Goal: Transaction & Acquisition: Download file/media

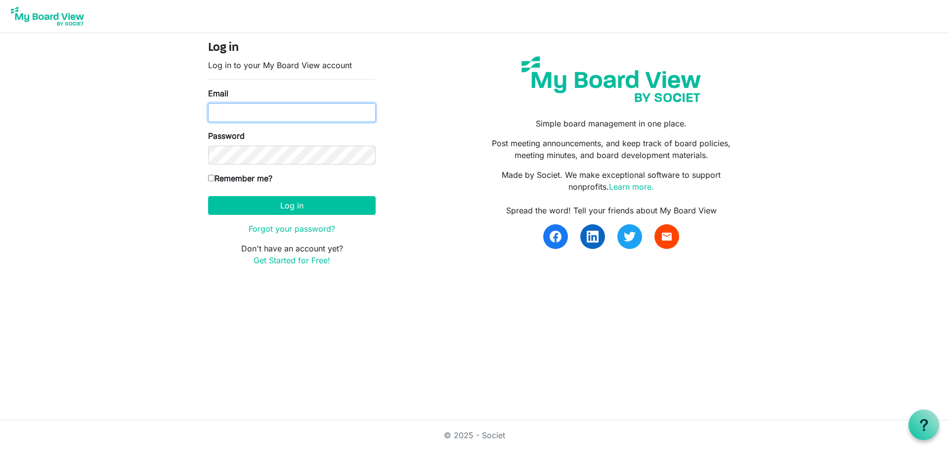
click at [247, 115] on input "Email" at bounding box center [292, 112] width 168 height 19
type input "director@idahofirewise.org"
click at [211, 178] on input "Remember me?" at bounding box center [211, 178] width 6 height 6
checkbox input "true"
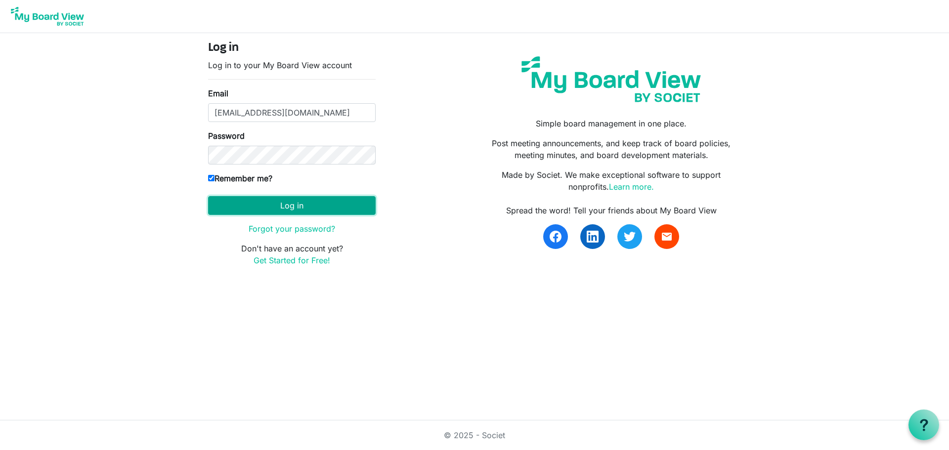
click at [305, 204] on button "Log in" at bounding box center [292, 205] width 168 height 19
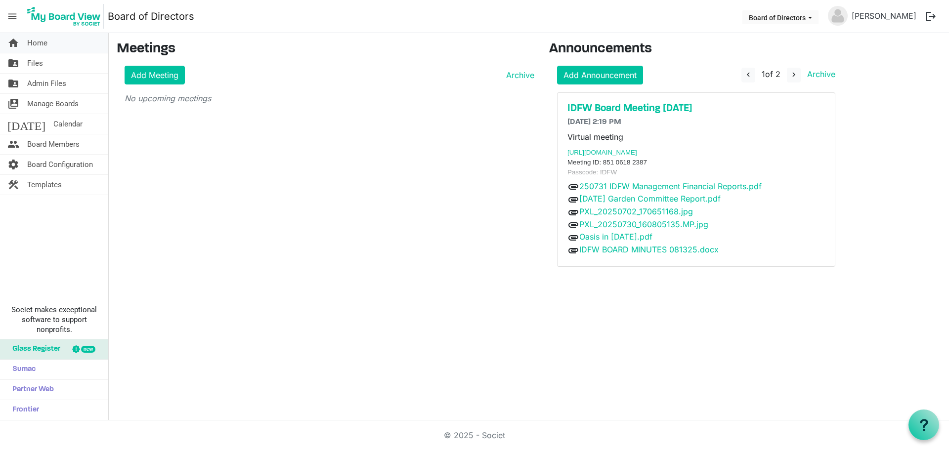
click at [52, 47] on link "home Home" at bounding box center [54, 43] width 108 height 20
click at [26, 60] on link "folder_shared Files" at bounding box center [54, 63] width 108 height 20
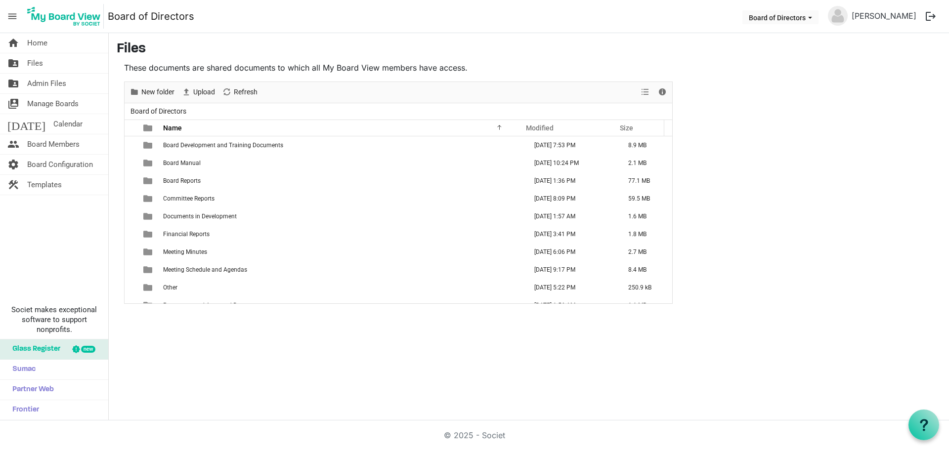
drag, startPoint x: 225, startPoint y: 438, endPoint x: 179, endPoint y: 446, distance: 46.7
drag, startPoint x: 179, startPoint y: 446, endPoint x: 515, endPoint y: 357, distance: 346.8
click at [515, 357] on div "home Home folder_shared Files folder_shared Admin Files switch_account Manage B…" at bounding box center [474, 227] width 949 height 388
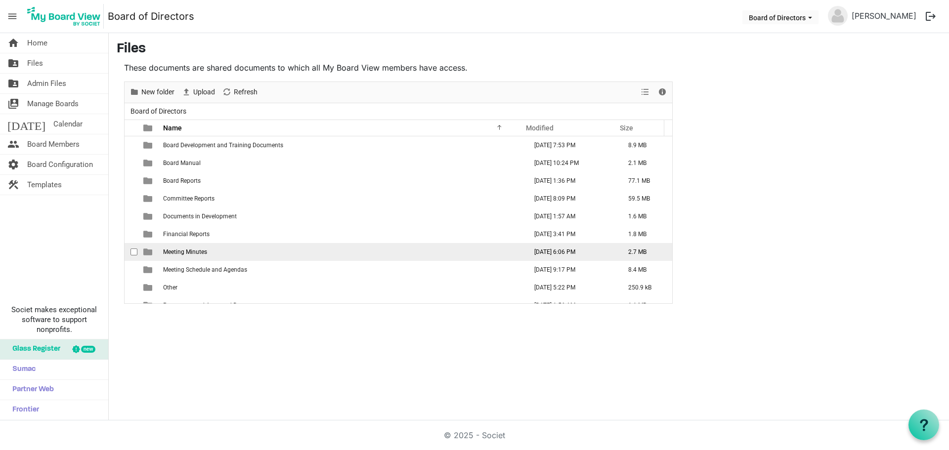
click at [201, 252] on span "Meeting Minutes" at bounding box center [185, 252] width 44 height 7
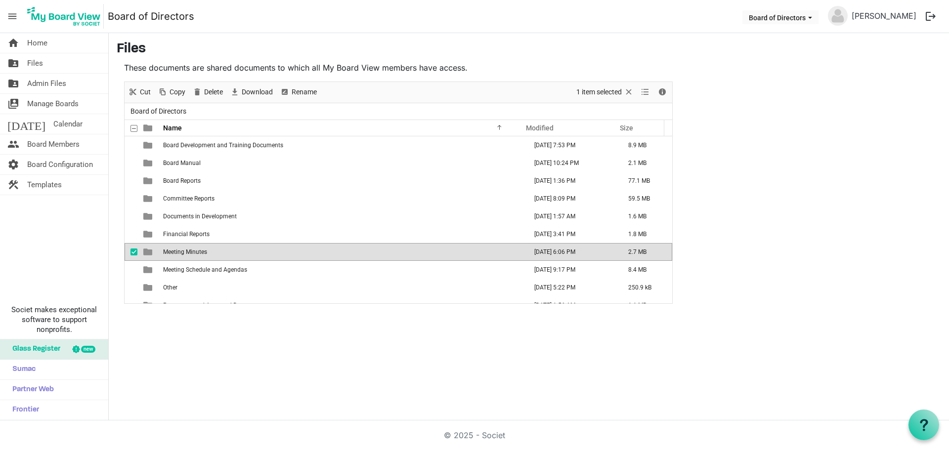
click at [168, 250] on span "Meeting Minutes" at bounding box center [185, 252] width 44 height 7
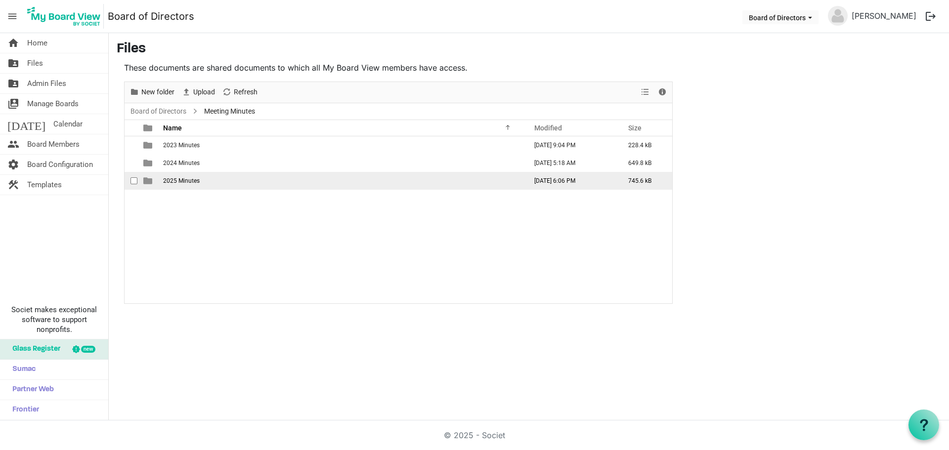
click at [190, 178] on span "2025 Minutes" at bounding box center [181, 180] width 37 height 7
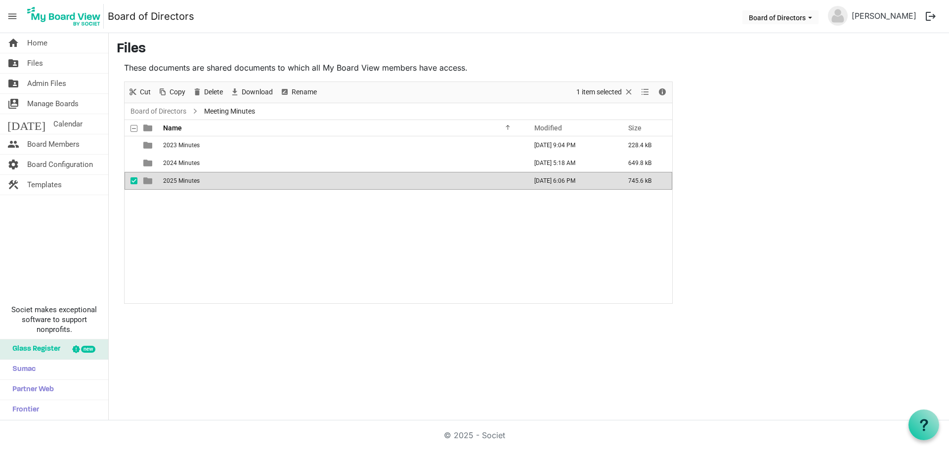
click at [190, 178] on span "2025 Minutes" at bounding box center [181, 180] width 37 height 7
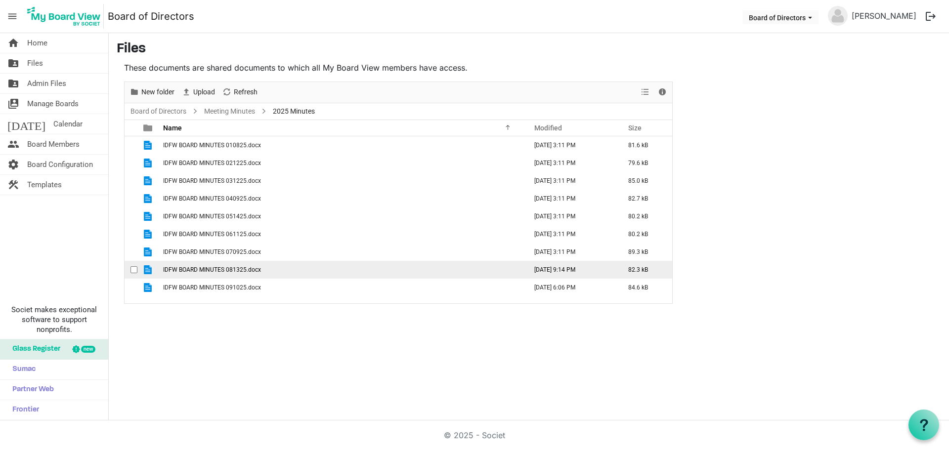
click at [209, 269] on span "IDFW BOARD MINUTES 081325.docx" at bounding box center [212, 269] width 98 height 7
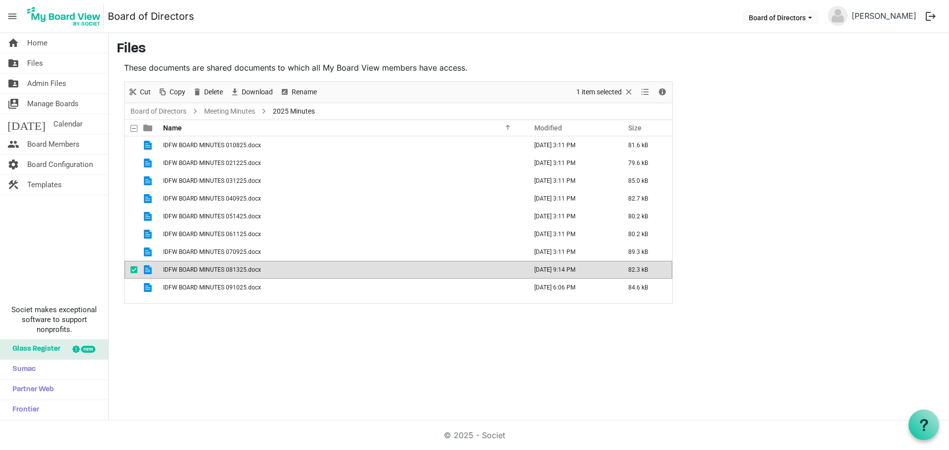
click at [209, 269] on span "IDFW BOARD MINUTES 081325.docx" at bounding box center [212, 269] width 98 height 7
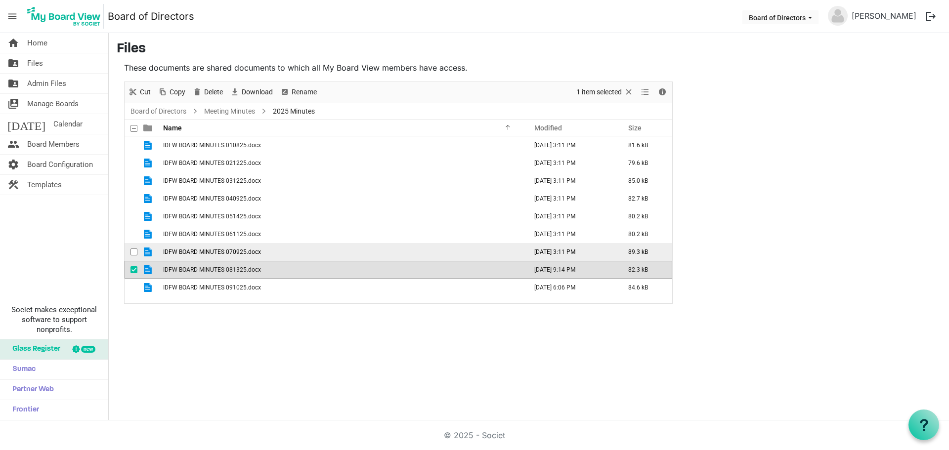
click at [212, 255] on span "IDFW BOARD MINUTES 070925.docx" at bounding box center [212, 252] width 98 height 7
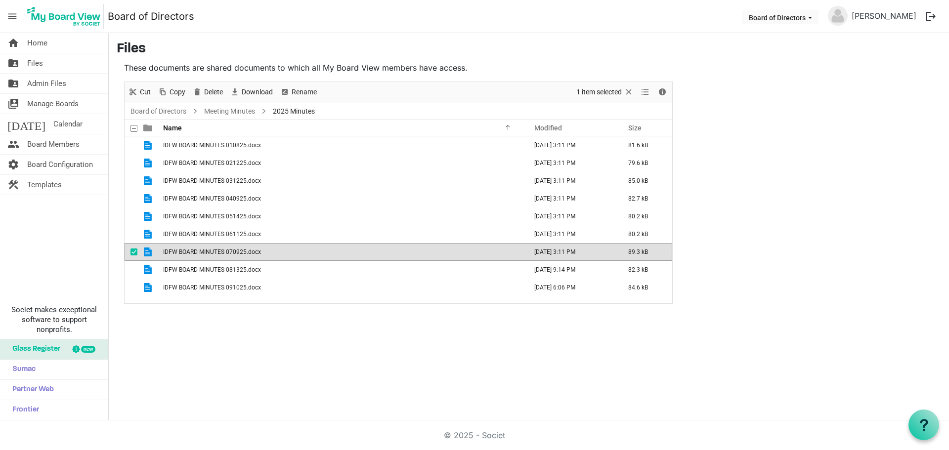
click at [212, 255] on span "IDFW BOARD MINUTES 070925.docx" at bounding box center [212, 252] width 98 height 7
click at [257, 92] on span "Download" at bounding box center [257, 92] width 33 height 12
click at [377, 337] on div "home Home folder_shared Files folder_shared Admin Files switch_account Manage B…" at bounding box center [474, 227] width 949 height 388
click at [200, 251] on span "IDFW BOARD MINUTES 070925.docx" at bounding box center [212, 252] width 98 height 7
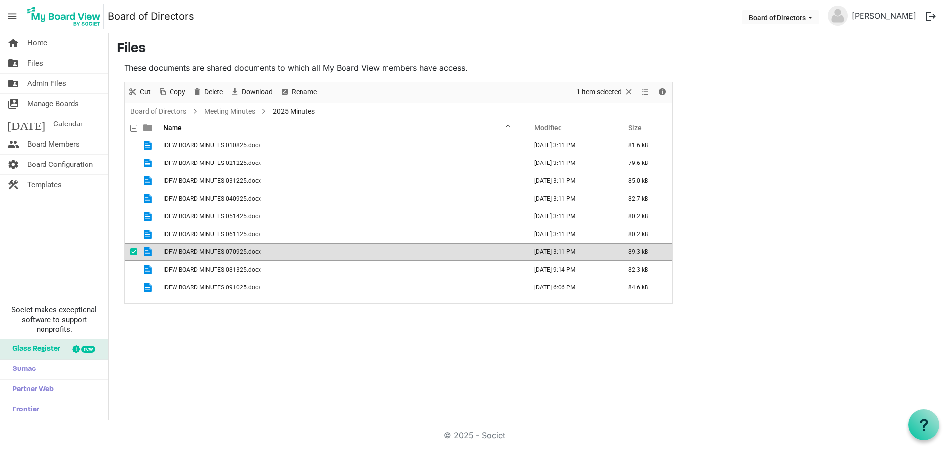
click at [200, 251] on span "IDFW BOARD MINUTES 070925.docx" at bounding box center [212, 252] width 98 height 7
click at [248, 88] on span "Download" at bounding box center [257, 92] width 33 height 12
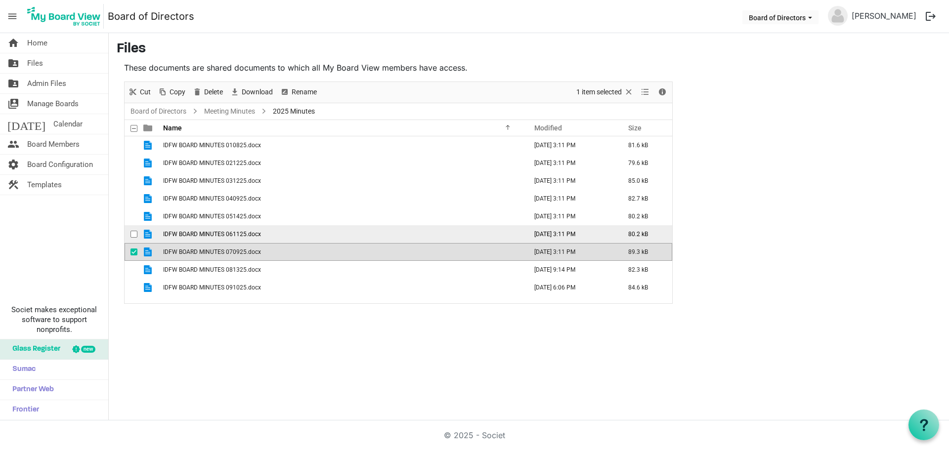
click at [198, 231] on span "IDFW BOARD MINUTES 061125.docx" at bounding box center [212, 234] width 98 height 7
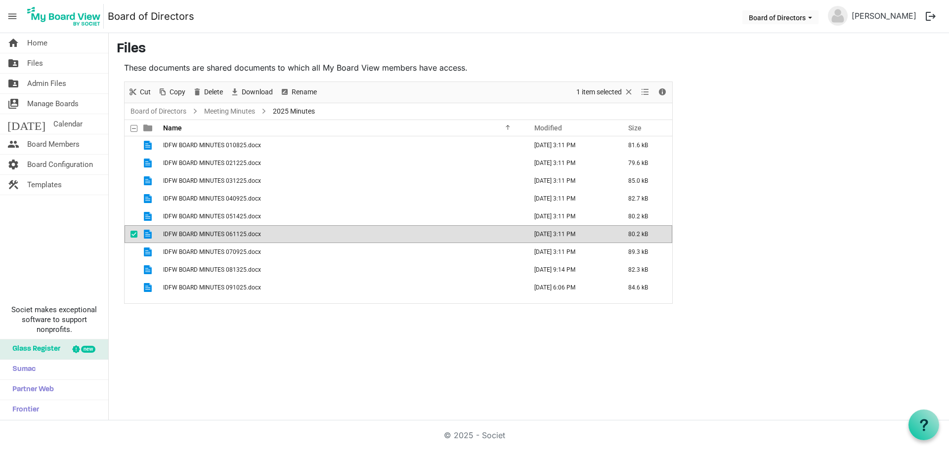
click at [198, 231] on span "IDFW BOARD MINUTES 061125.docx" at bounding box center [212, 234] width 98 height 7
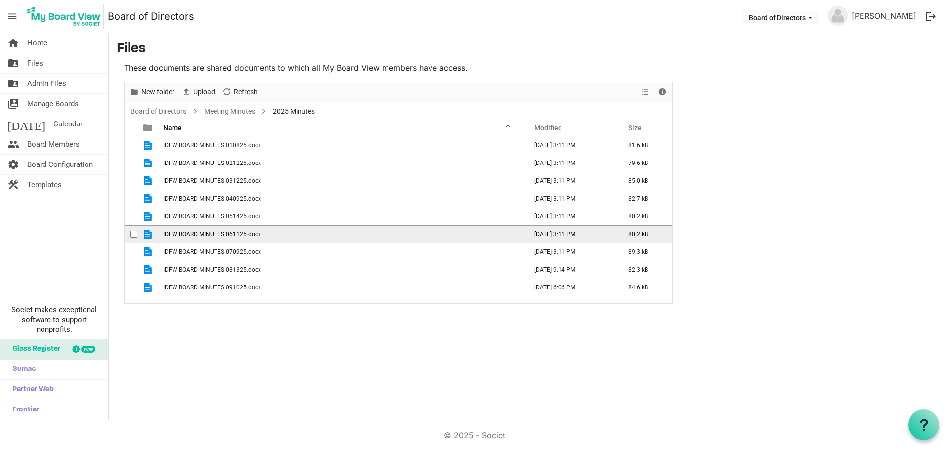
click at [198, 231] on span "IDFW BOARD MINUTES 061125.docx" at bounding box center [212, 234] width 98 height 7
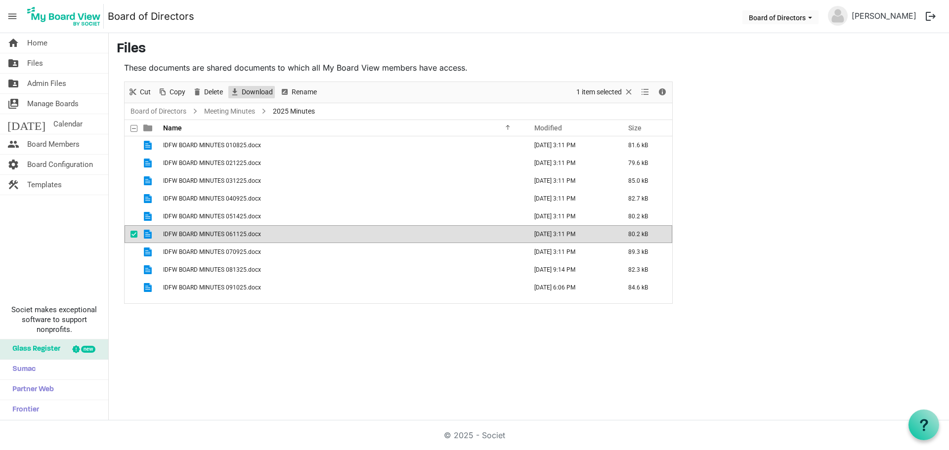
click at [260, 89] on span "Download" at bounding box center [257, 92] width 33 height 12
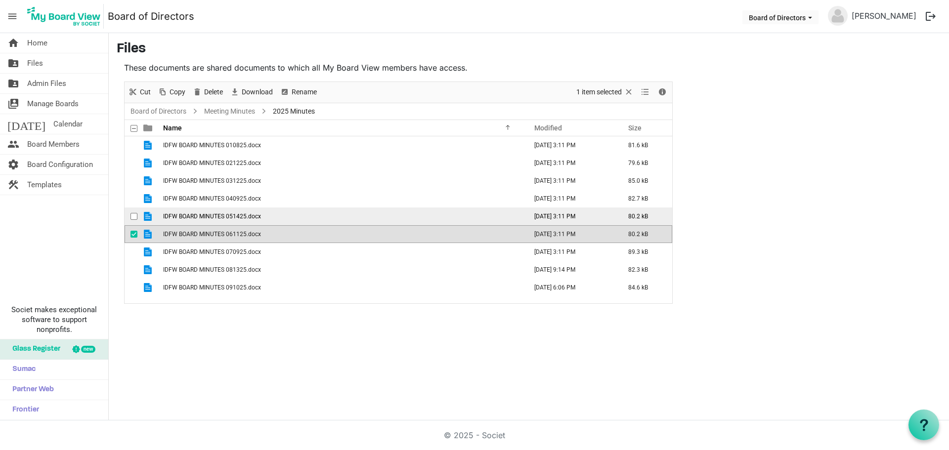
click at [197, 218] on span "IDFW BOARD MINUTES 051425.docx" at bounding box center [212, 216] width 98 height 7
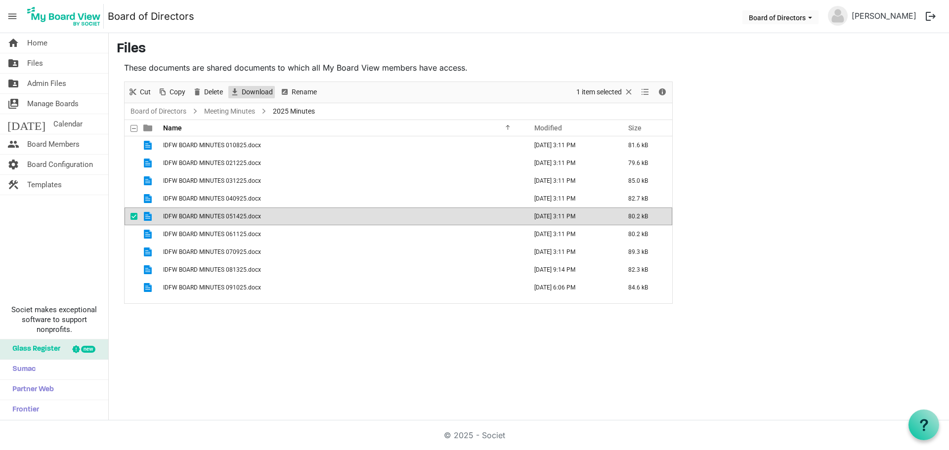
click at [248, 93] on span "Download" at bounding box center [257, 92] width 33 height 12
click at [248, 95] on span "Download" at bounding box center [257, 92] width 33 height 12
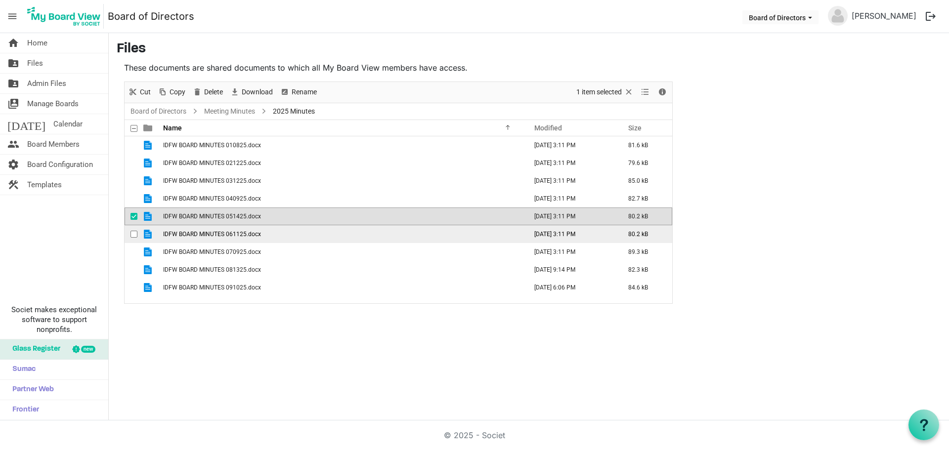
click at [201, 236] on span "IDFW BOARD MINUTES 061125.docx" at bounding box center [212, 234] width 98 height 7
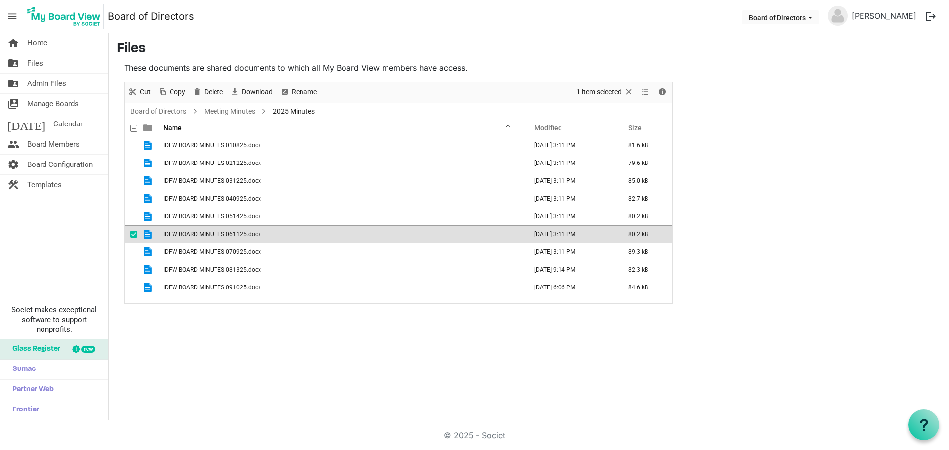
click at [201, 236] on span "IDFW BOARD MINUTES 061125.docx" at bounding box center [212, 234] width 98 height 7
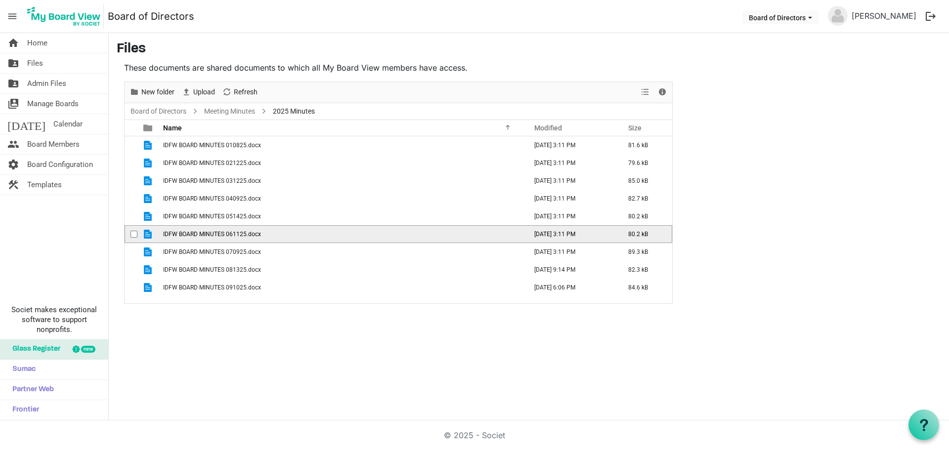
click at [201, 236] on span "IDFW BOARD MINUTES 061125.docx" at bounding box center [212, 234] width 98 height 7
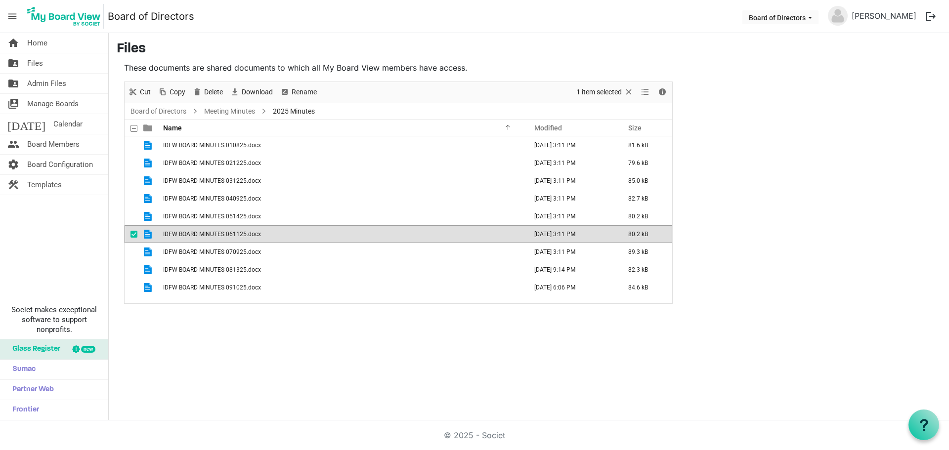
click at [17, 16] on span "menu" at bounding box center [12, 16] width 19 height 19
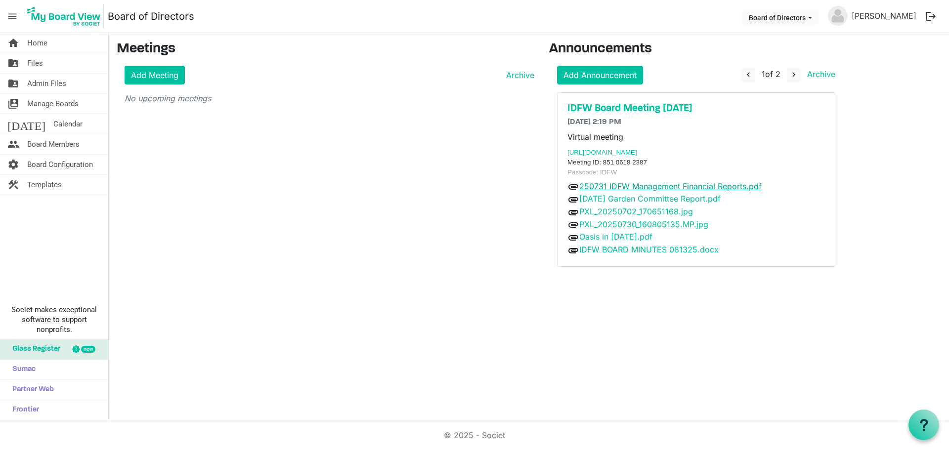
click at [665, 186] on link "250731 IDFW Management Financial Reports.pdf" at bounding box center [670, 186] width 182 height 10
click at [647, 188] on link "250731 IDFW Management Financial Reports.pdf" at bounding box center [670, 186] width 182 height 10
click at [654, 187] on link "250731 IDFW Management Financial Reports.pdf" at bounding box center [670, 186] width 182 height 10
click at [649, 185] on link "250731 IDFW Management Financial Reports.pdf" at bounding box center [670, 186] width 182 height 10
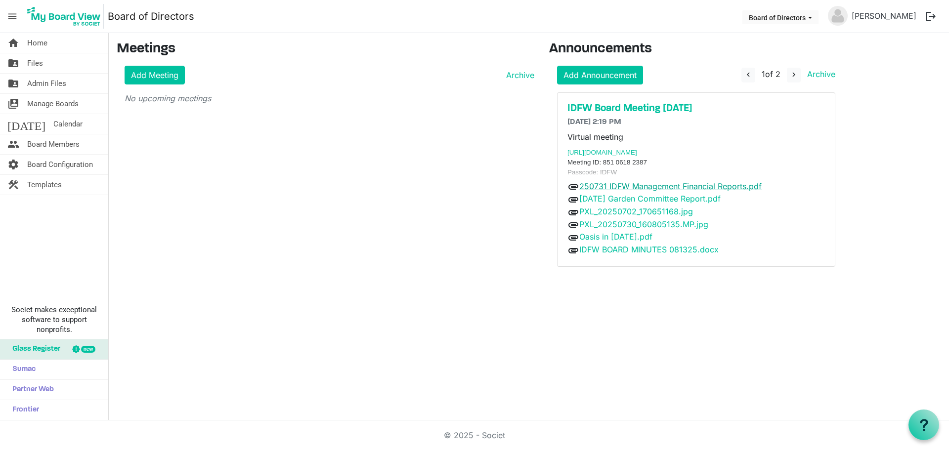
click at [649, 185] on link "250731 IDFW Management Financial Reports.pdf" at bounding box center [670, 186] width 182 height 10
click at [624, 238] on link "Oasis in [DATE].pdf" at bounding box center [615, 237] width 73 height 10
click at [632, 214] on link "PXL_20250702_170651168.jpg" at bounding box center [636, 212] width 114 height 10
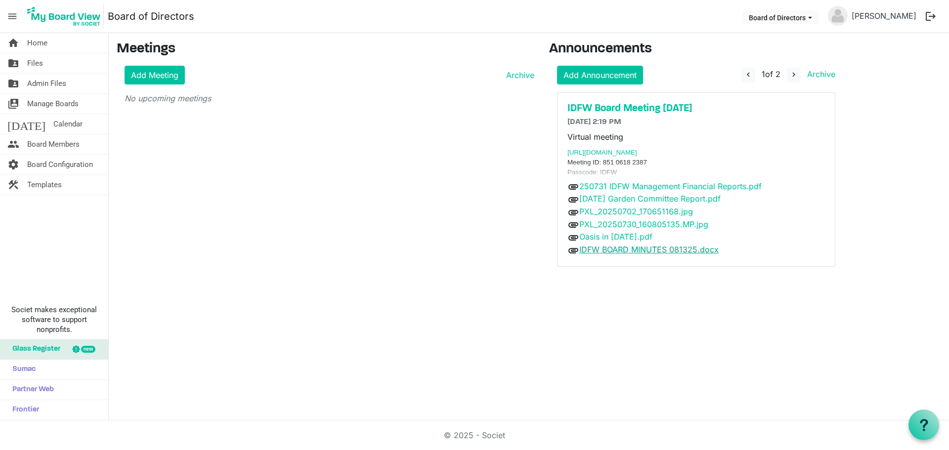
click at [628, 248] on link "IDFW BOARD MINUTES 081325.docx" at bounding box center [648, 250] width 139 height 10
